Goal: Task Accomplishment & Management: Manage account settings

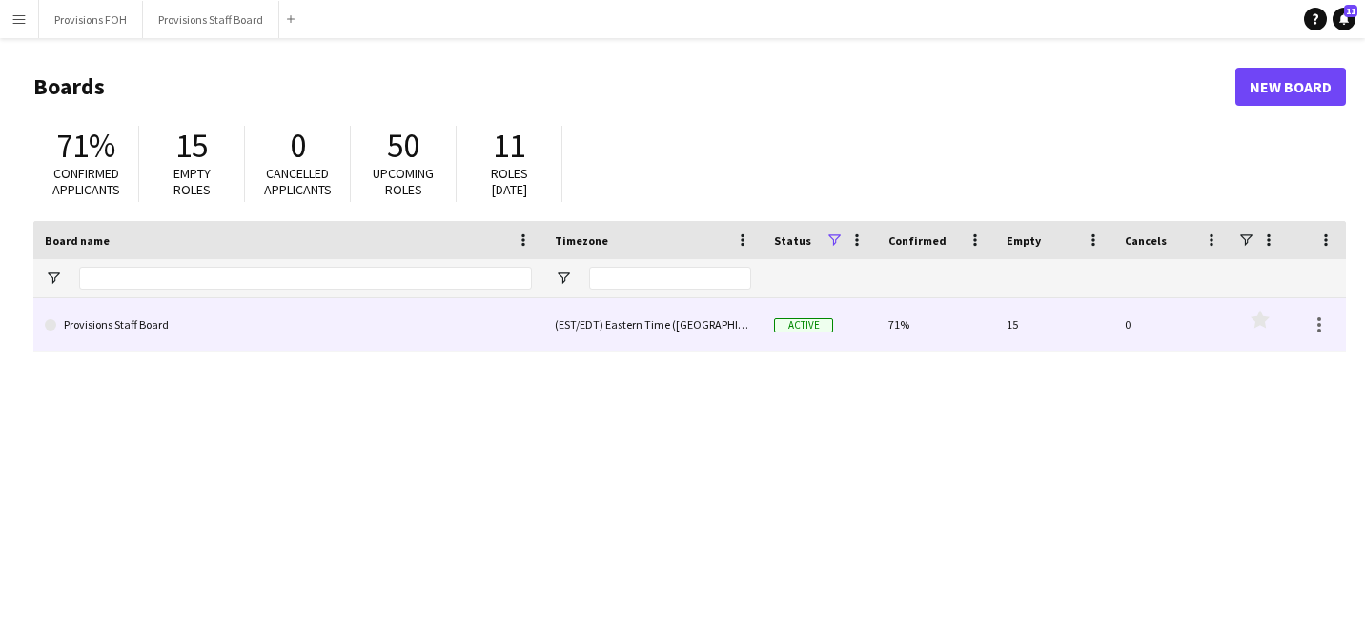
click at [163, 307] on link "Provisions Staff Board" at bounding box center [288, 324] width 487 height 53
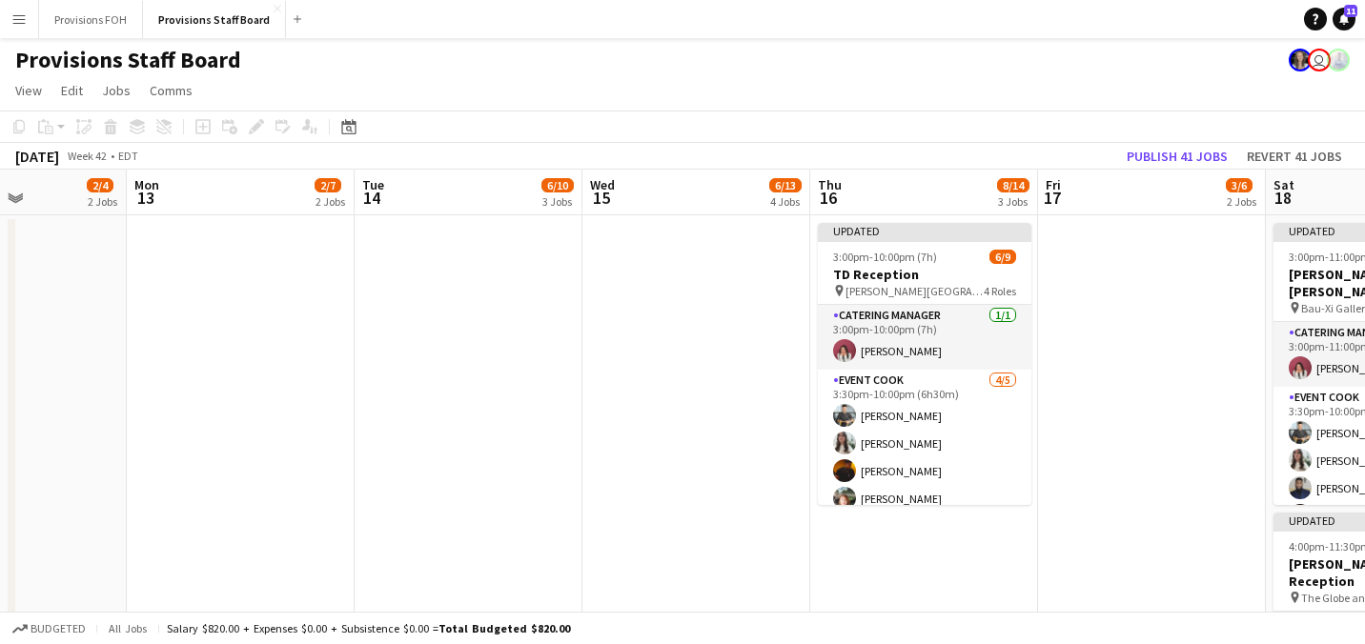
scroll to position [0, 537]
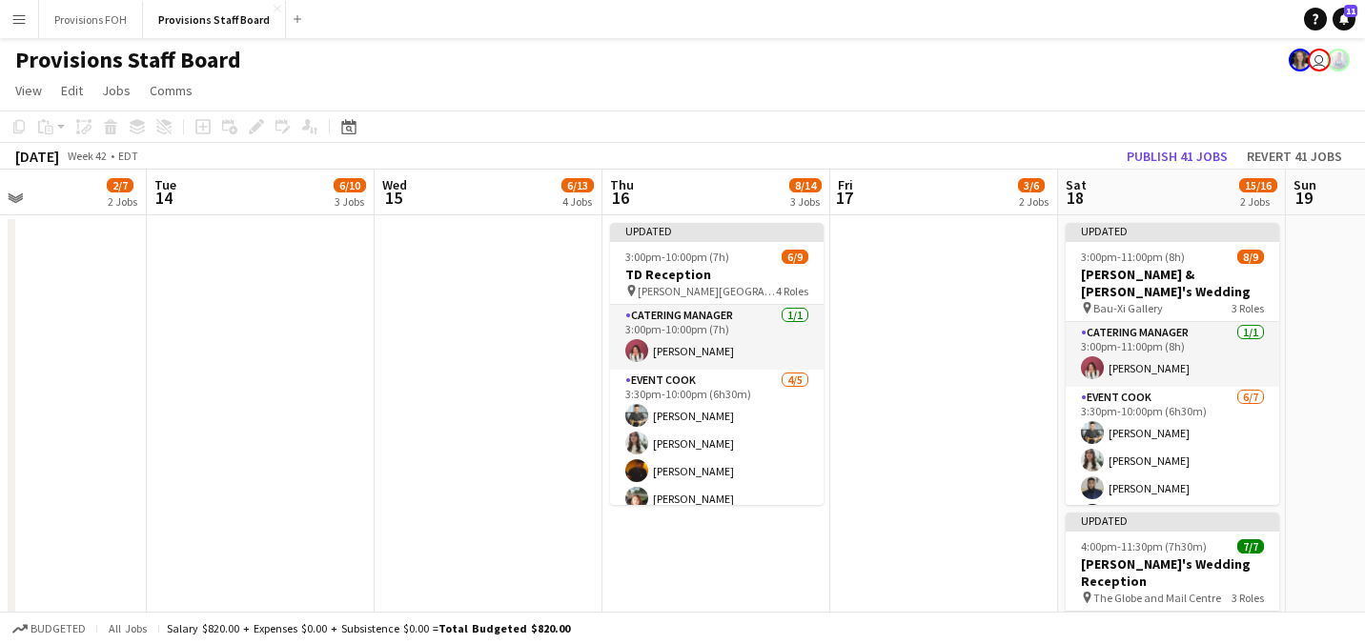
click at [961, 319] on app-date-cell at bounding box center [944, 524] width 228 height 618
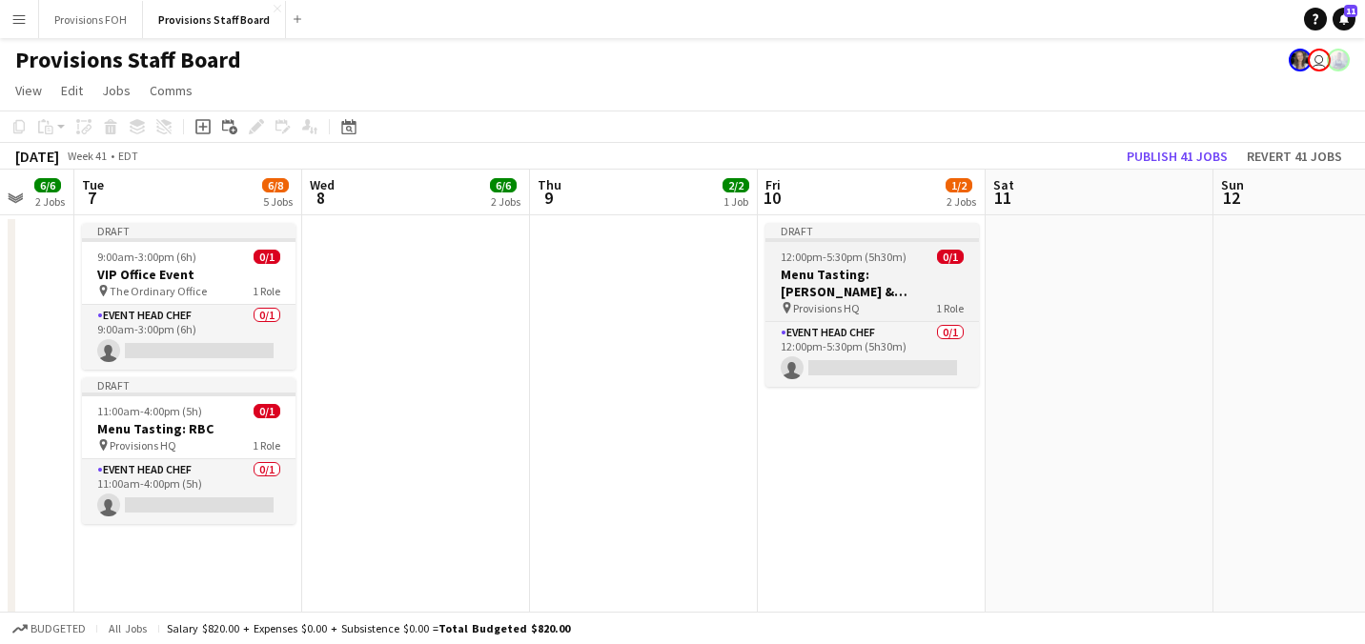
click at [815, 280] on h3 "Menu Tasting: [PERSON_NAME] & [PERSON_NAME]'s Wedding" at bounding box center [873, 283] width 214 height 34
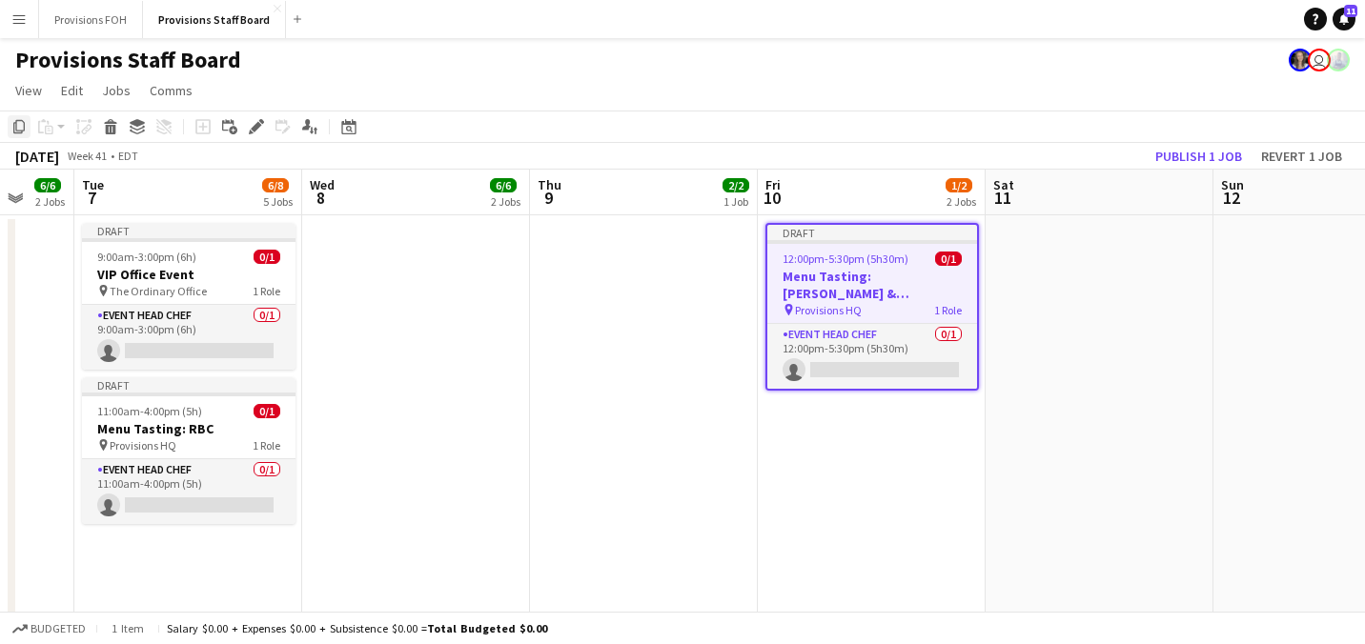
click at [23, 131] on icon at bounding box center [18, 126] width 11 height 13
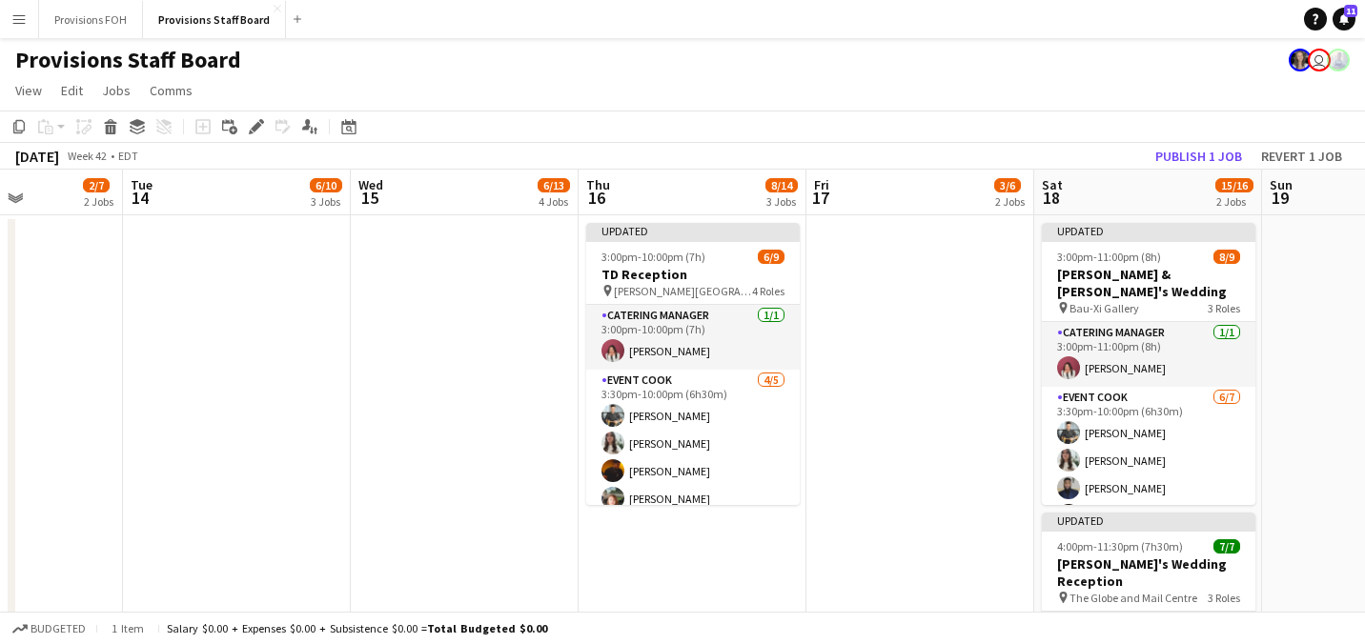
scroll to position [0, 613]
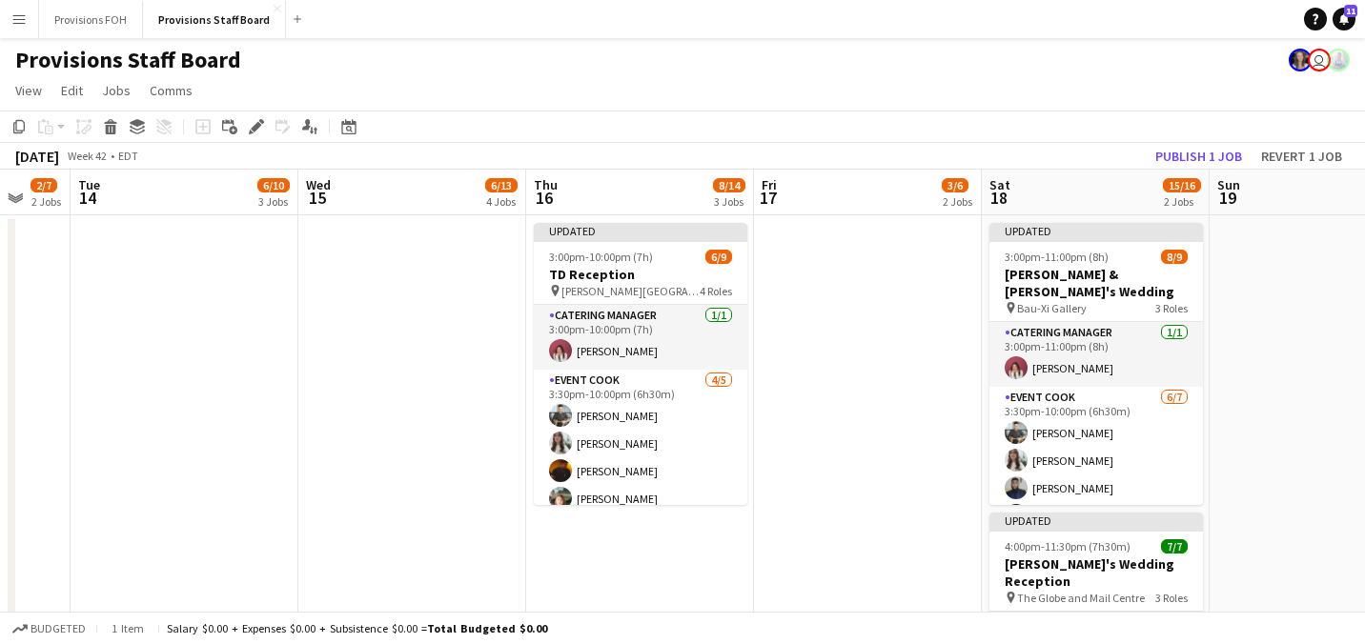
click at [833, 300] on app-date-cell at bounding box center [868, 524] width 228 height 618
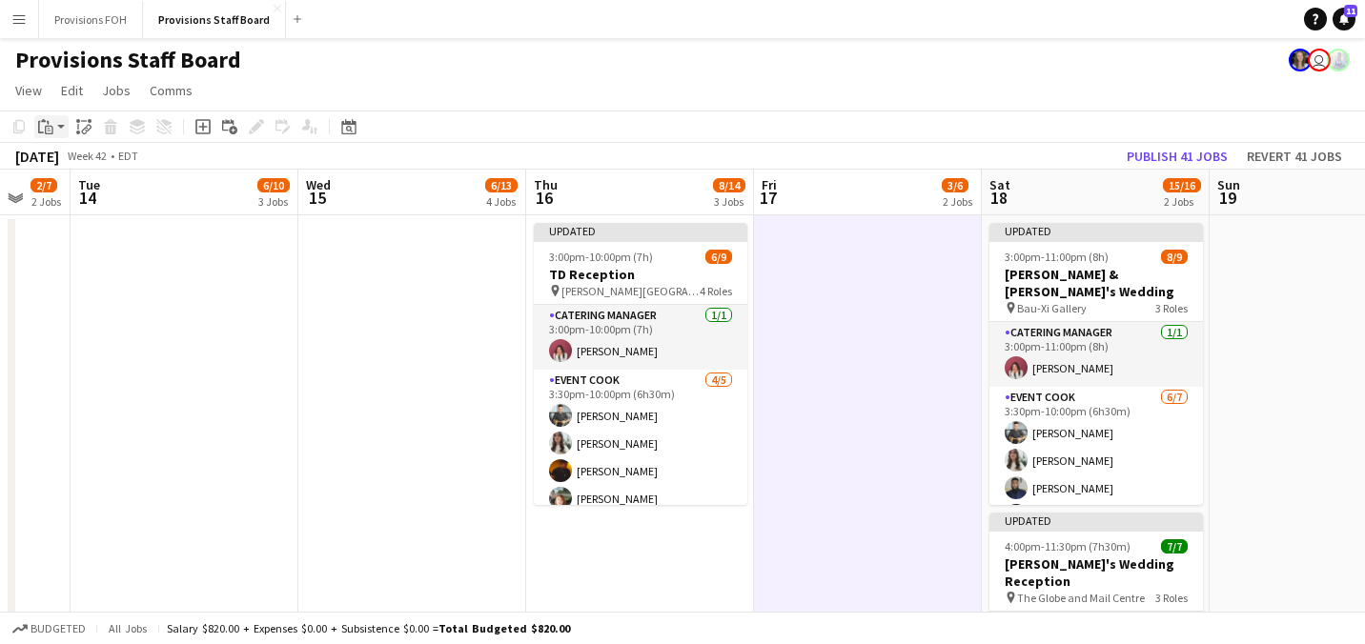
click at [58, 123] on app-action-btn "Paste" at bounding box center [51, 126] width 34 height 23
click at [65, 167] on link "Paste Ctrl+V" at bounding box center [140, 162] width 179 height 17
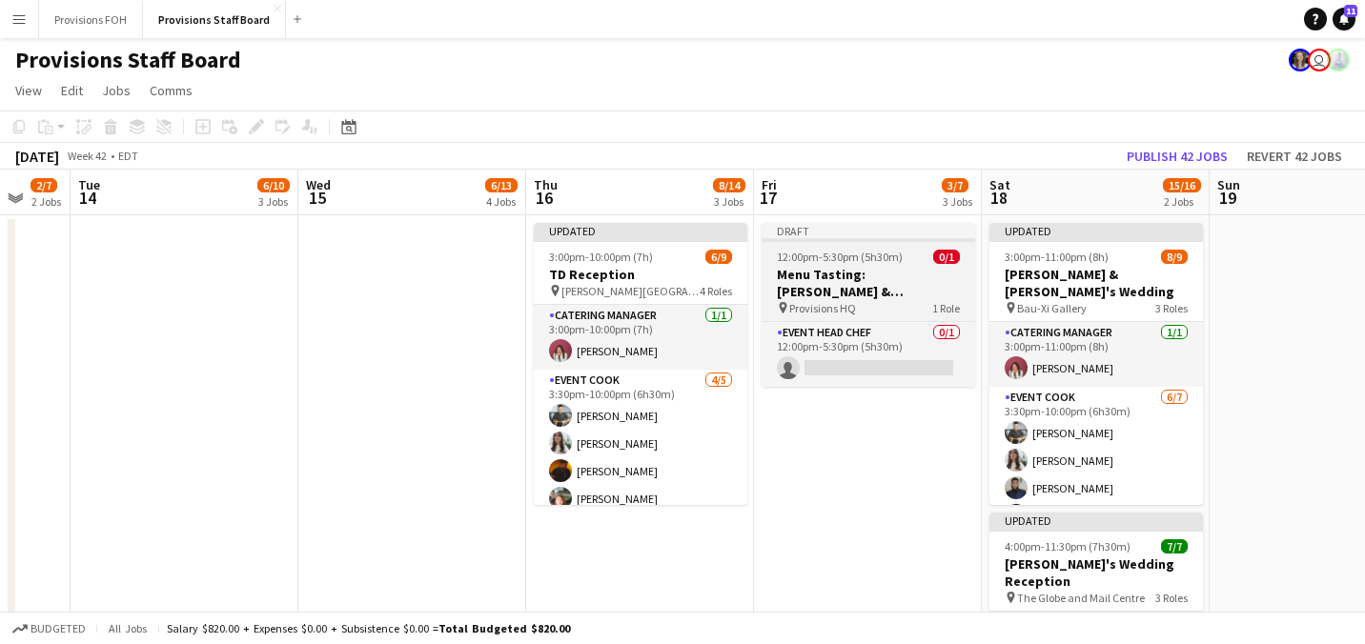
click at [862, 282] on h3 "Menu Tasting: [PERSON_NAME] & [PERSON_NAME]'s Wedding" at bounding box center [869, 283] width 214 height 34
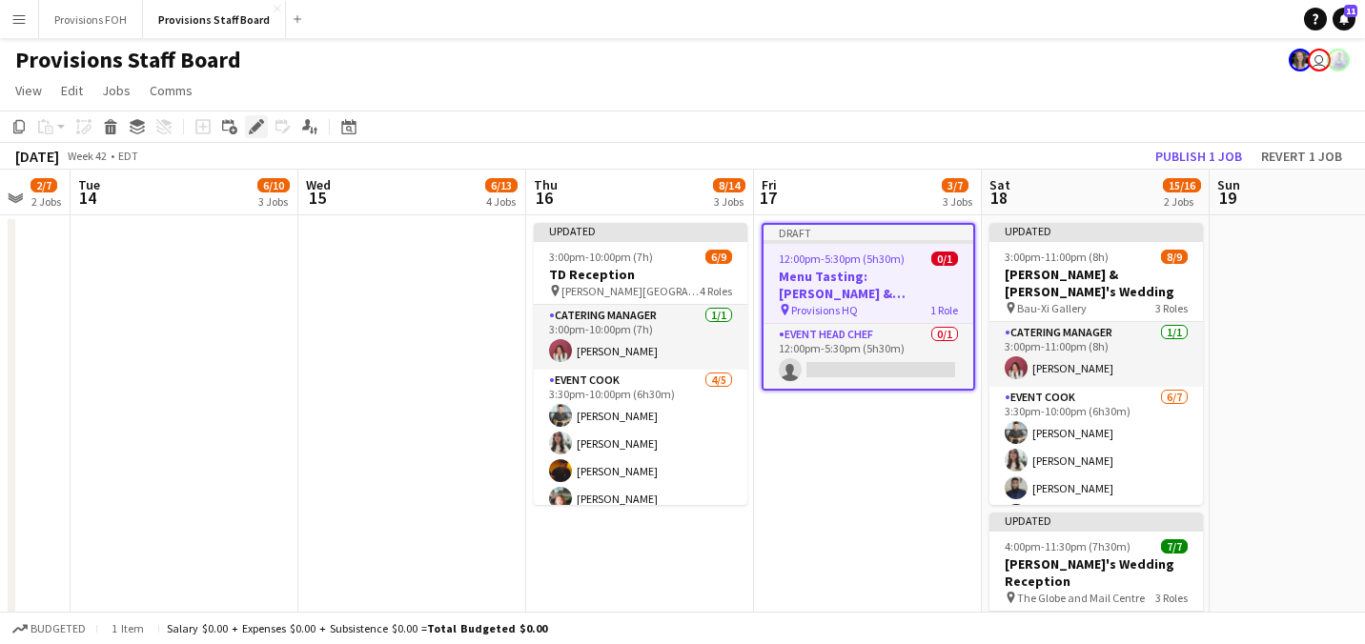
click at [258, 126] on icon at bounding box center [256, 127] width 10 height 10
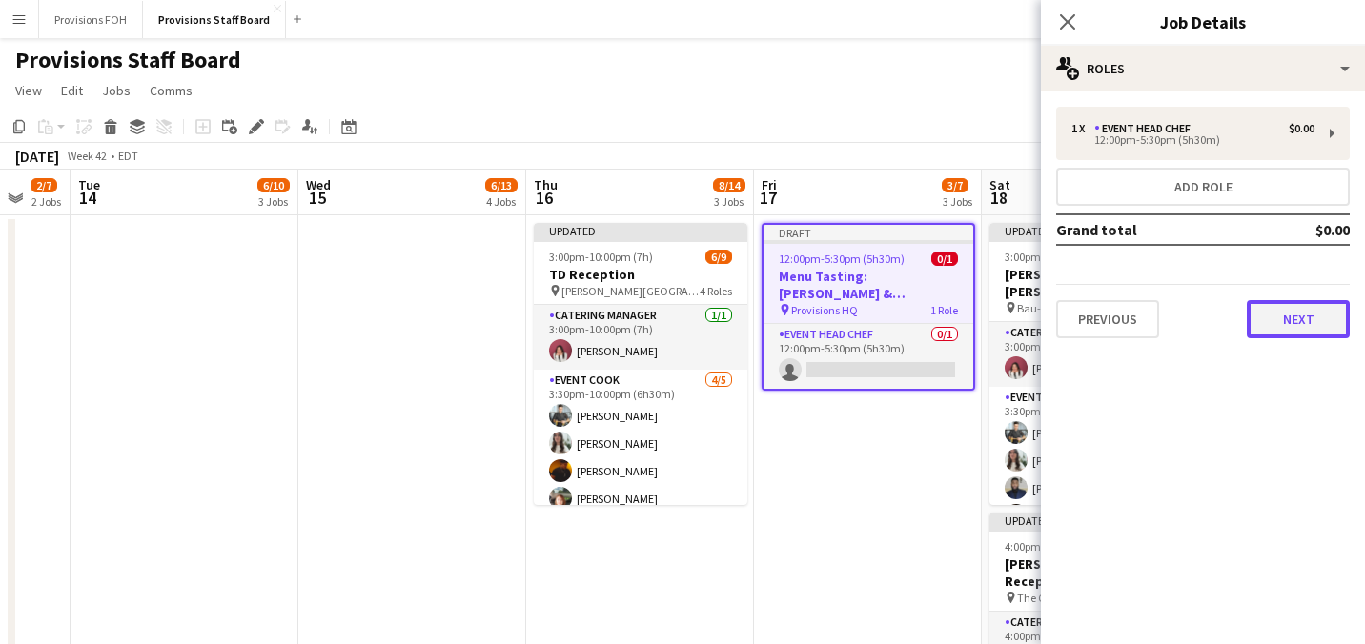
click at [1307, 319] on button "Next" at bounding box center [1298, 319] width 103 height 38
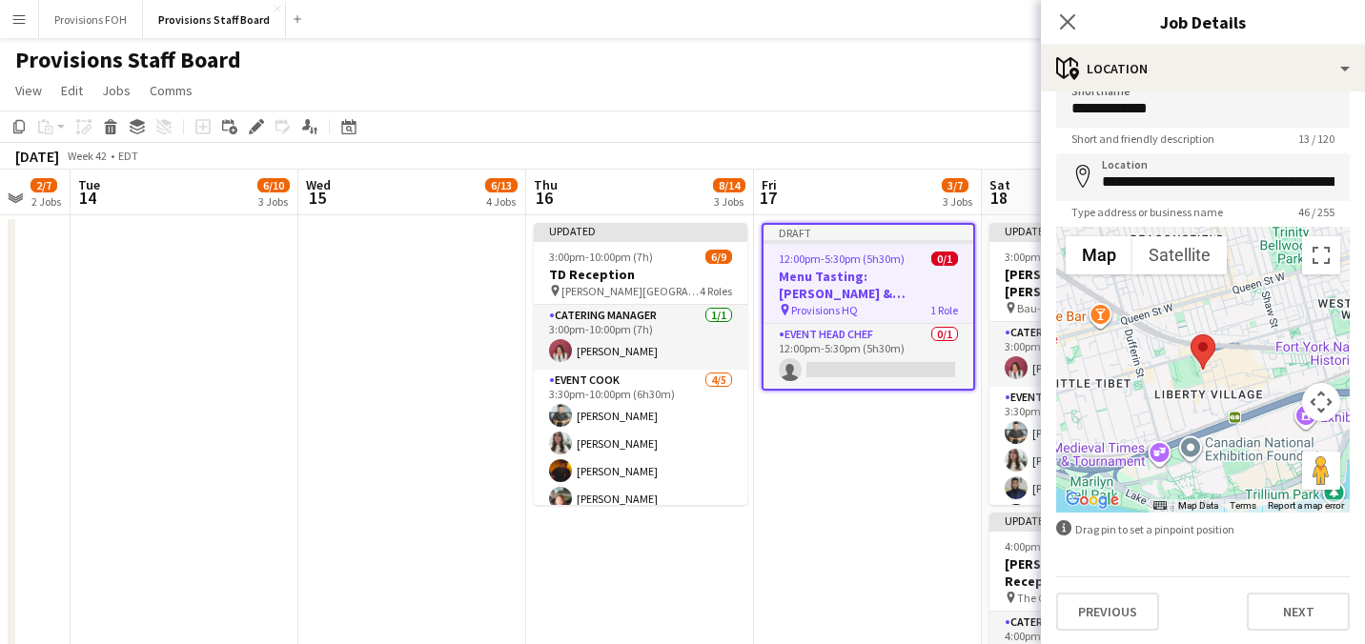
scroll to position [27, 0]
click at [1295, 608] on button "Next" at bounding box center [1298, 612] width 103 height 38
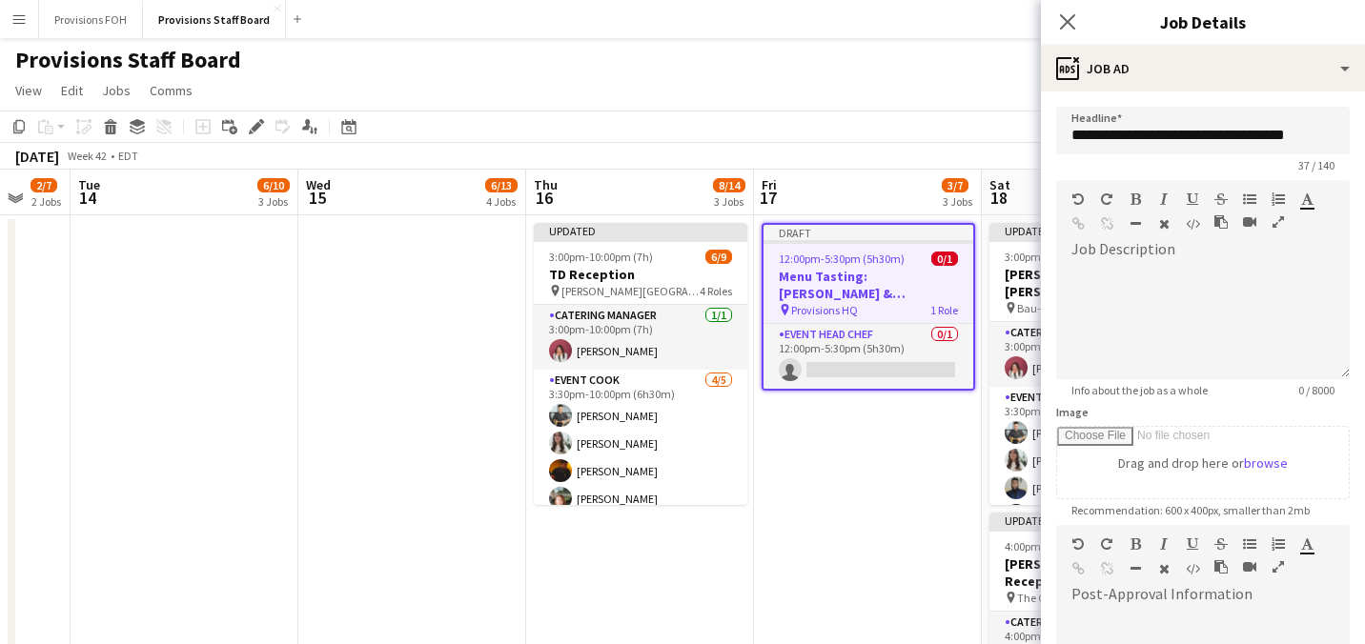
scroll to position [0, 0]
drag, startPoint x: 1164, startPoint y: 137, endPoint x: 1397, endPoint y: 128, distance: 232.8
drag, startPoint x: 1213, startPoint y: 134, endPoint x: 1003, endPoint y: 145, distance: 210.0
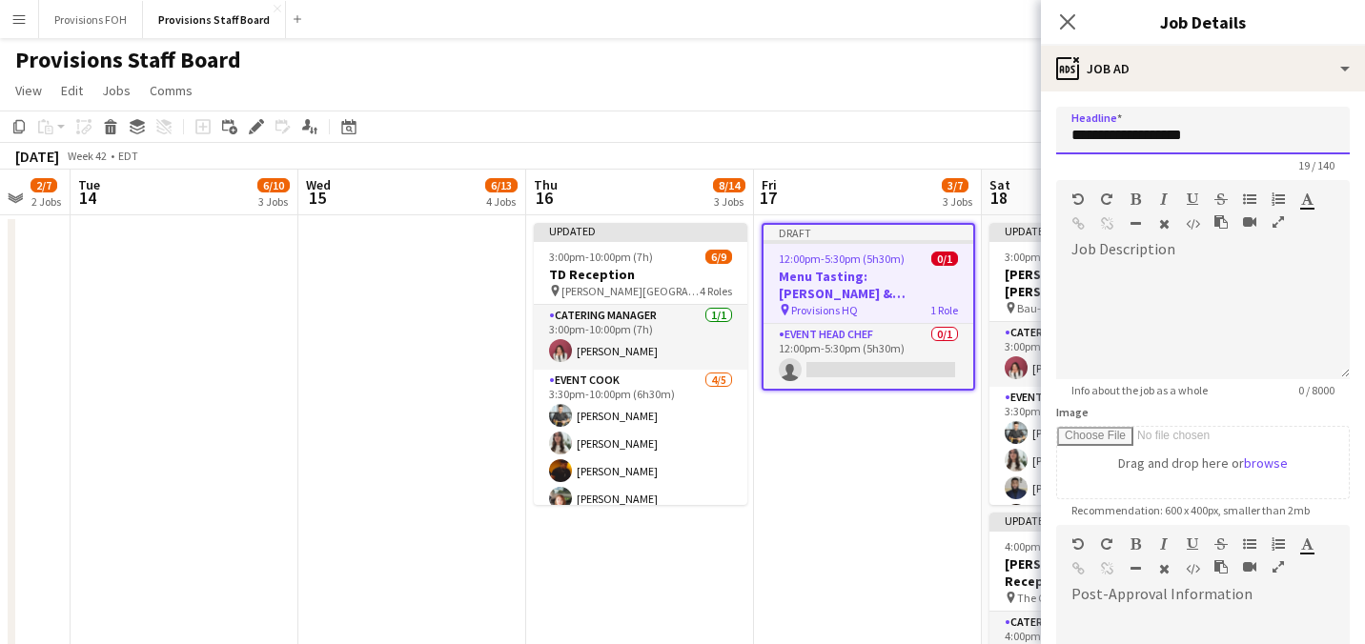
paste input "**********"
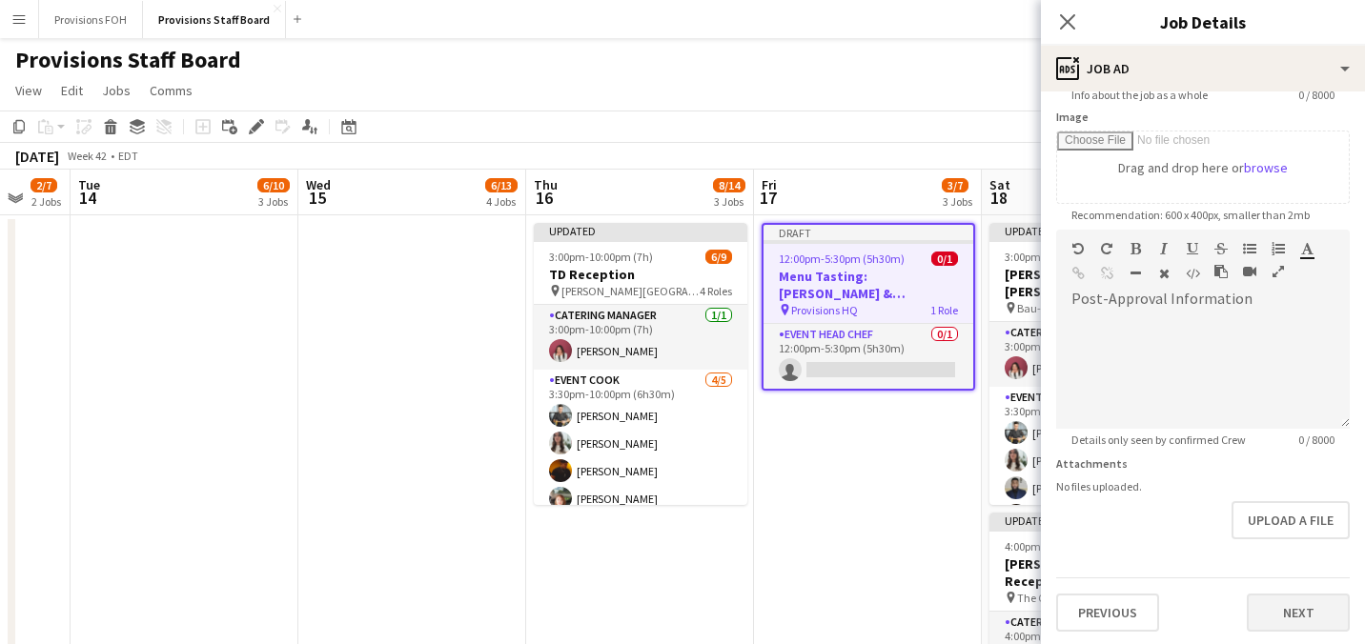
type input "**********"
click at [1258, 602] on button "Next" at bounding box center [1298, 613] width 103 height 38
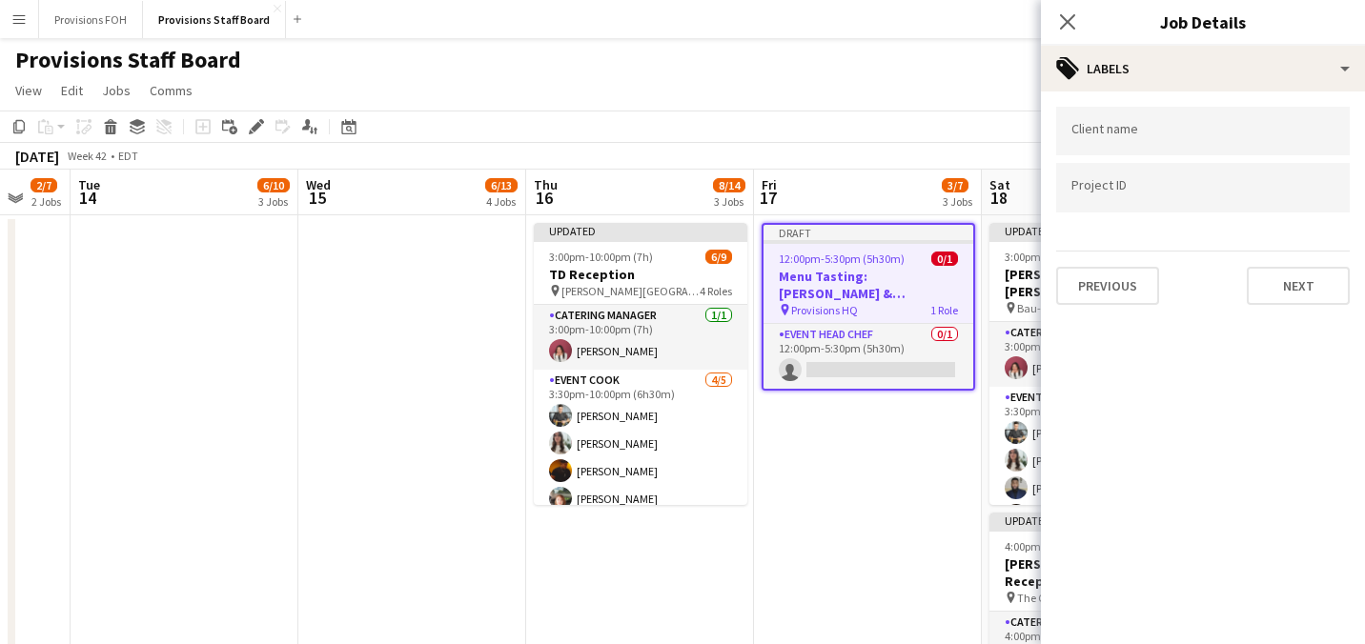
scroll to position [0, 0]
click at [1308, 276] on button "Next" at bounding box center [1298, 286] width 103 height 38
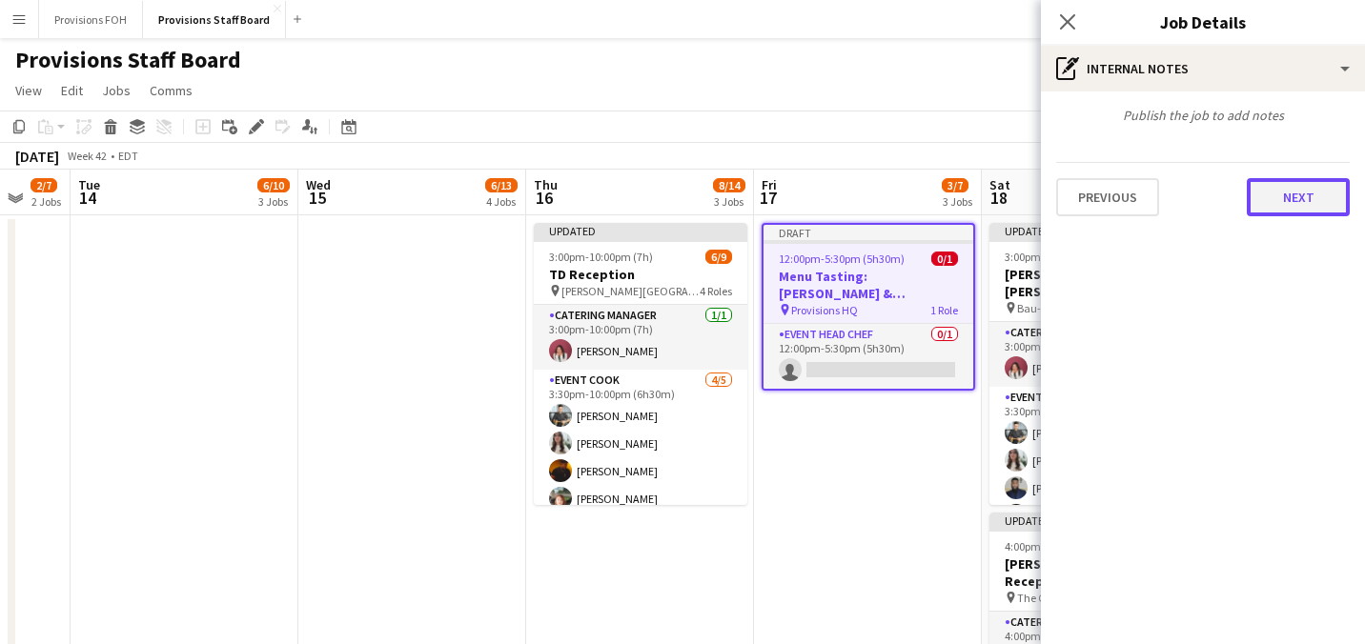
click at [1278, 202] on button "Next" at bounding box center [1298, 197] width 103 height 38
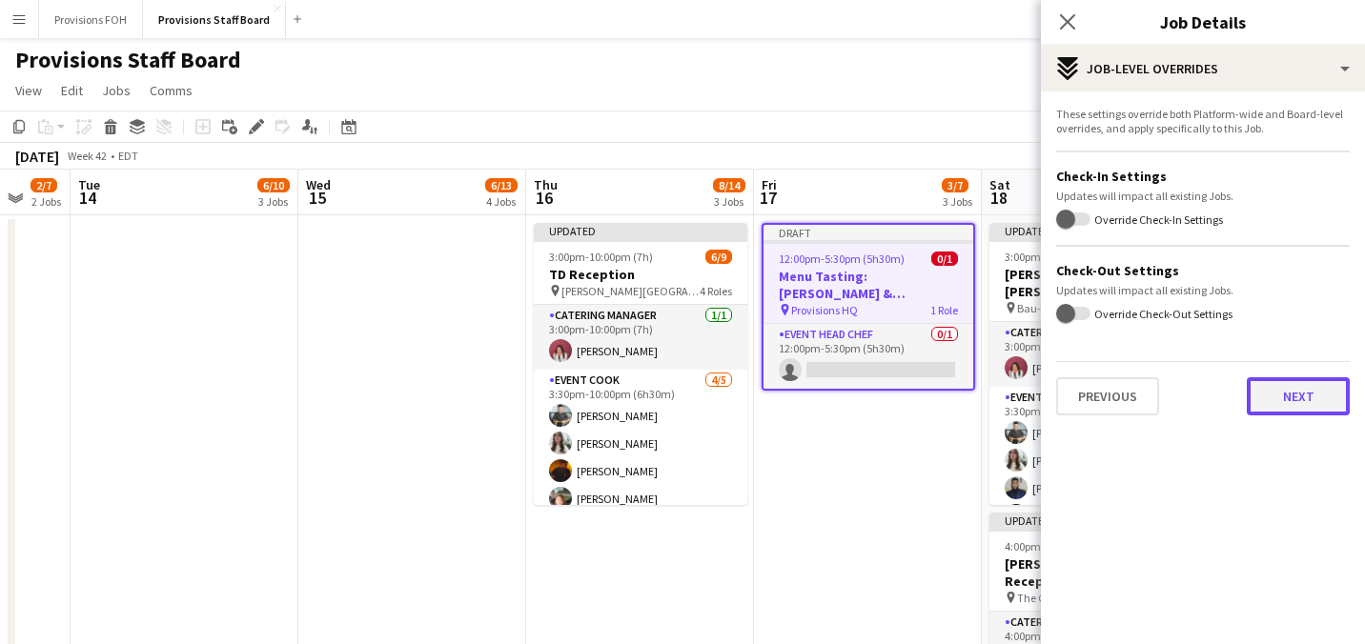
click at [1311, 395] on button "Next" at bounding box center [1298, 397] width 103 height 38
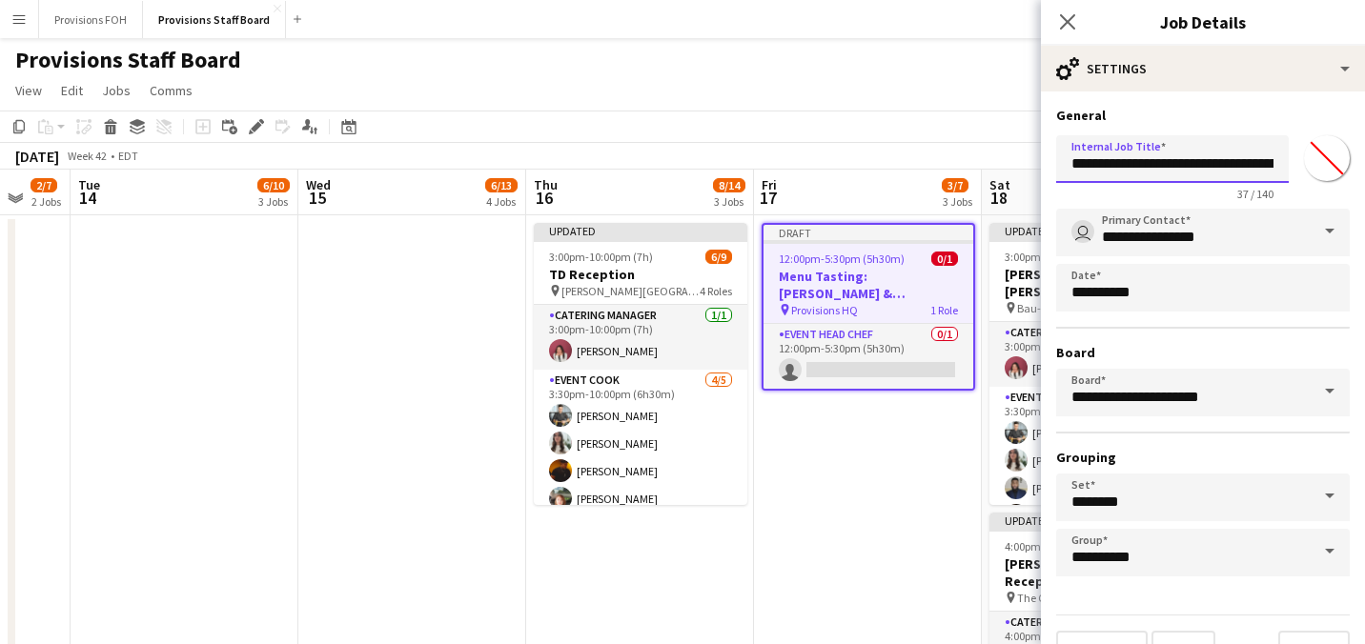
click at [1160, 160] on input "**********" at bounding box center [1172, 159] width 233 height 48
paste input "*"
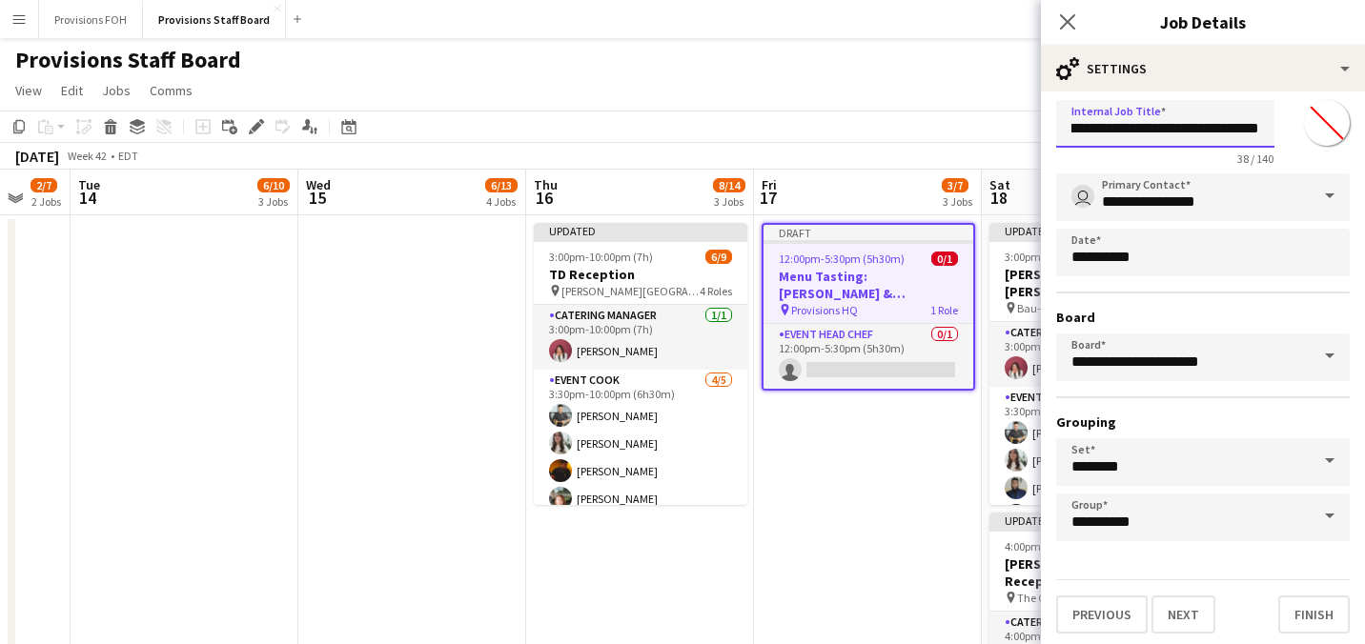
scroll to position [35, 0]
type input "**********"
click at [1299, 615] on button "Finish" at bounding box center [1313, 615] width 71 height 38
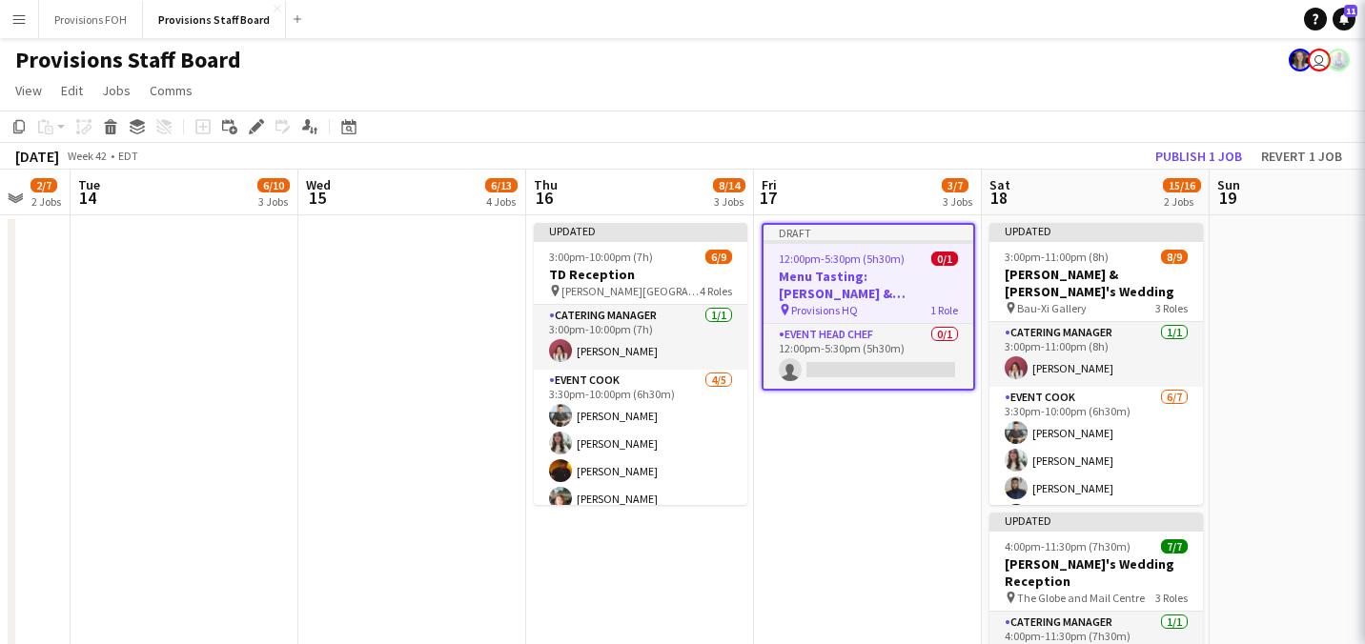
scroll to position [0, 0]
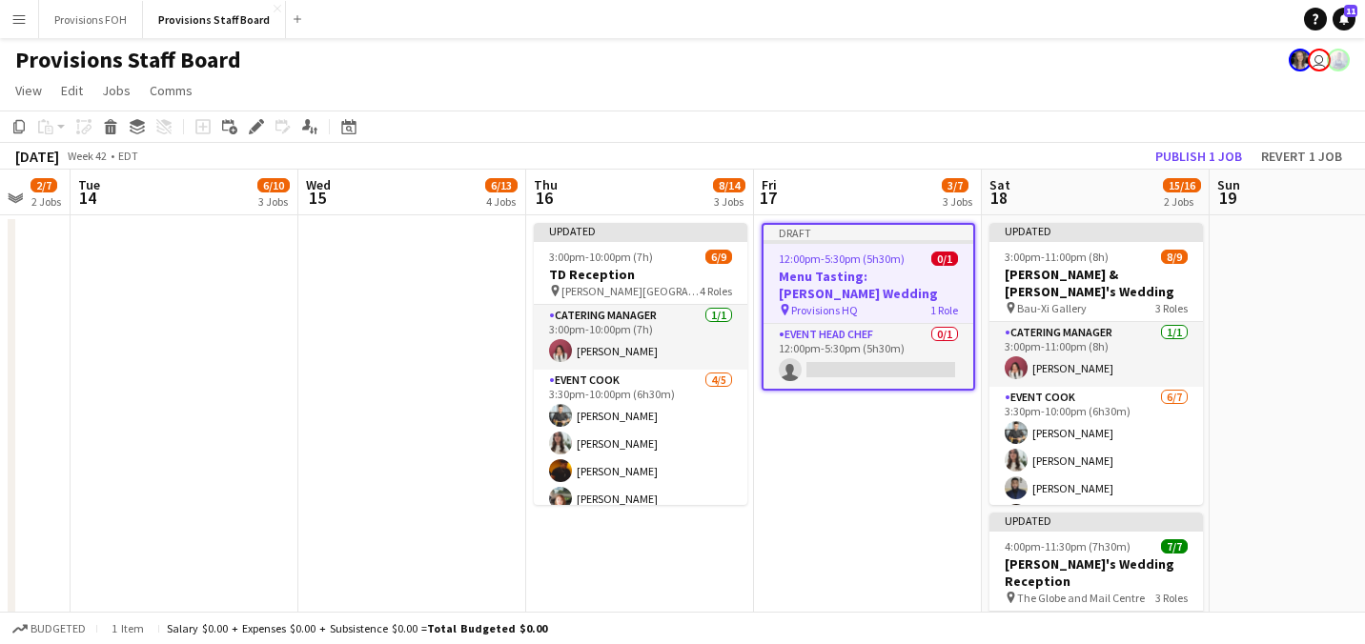
click at [932, 86] on app-page-menu "View Day view expanded Day view collapsed Month view Date picker Jump to [DATE]…" at bounding box center [682, 92] width 1365 height 36
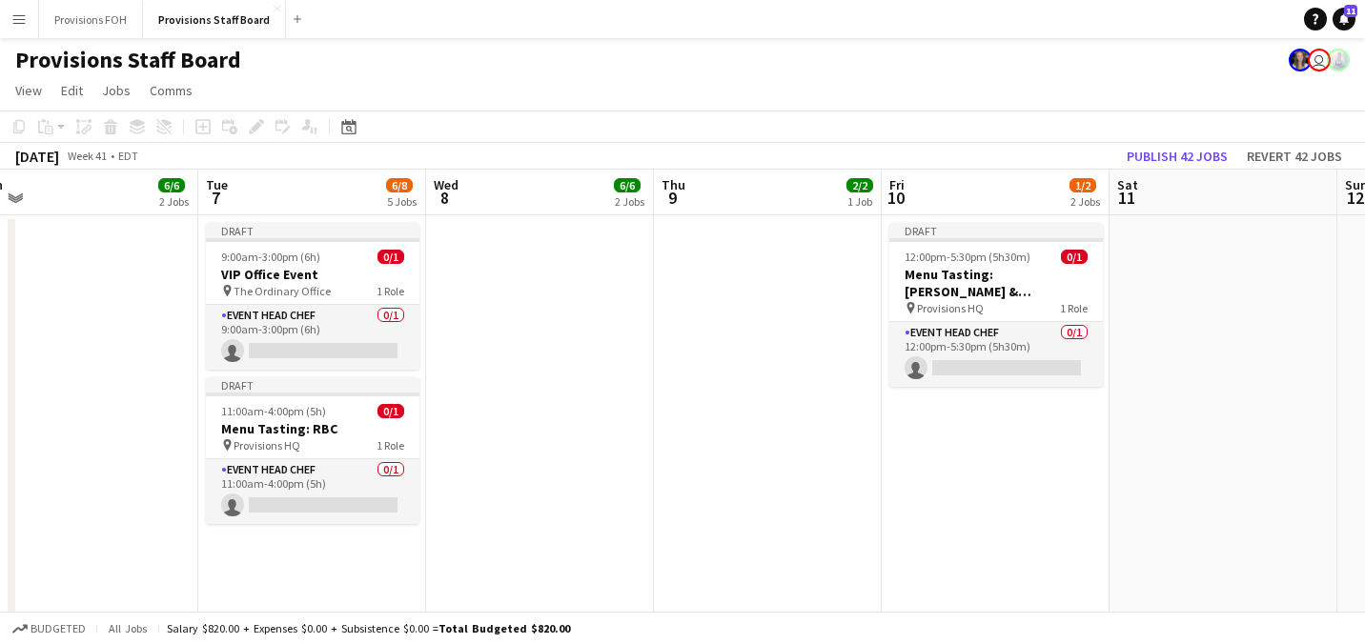
scroll to position [0, 474]
